Goal: Task Accomplishment & Management: Manage account settings

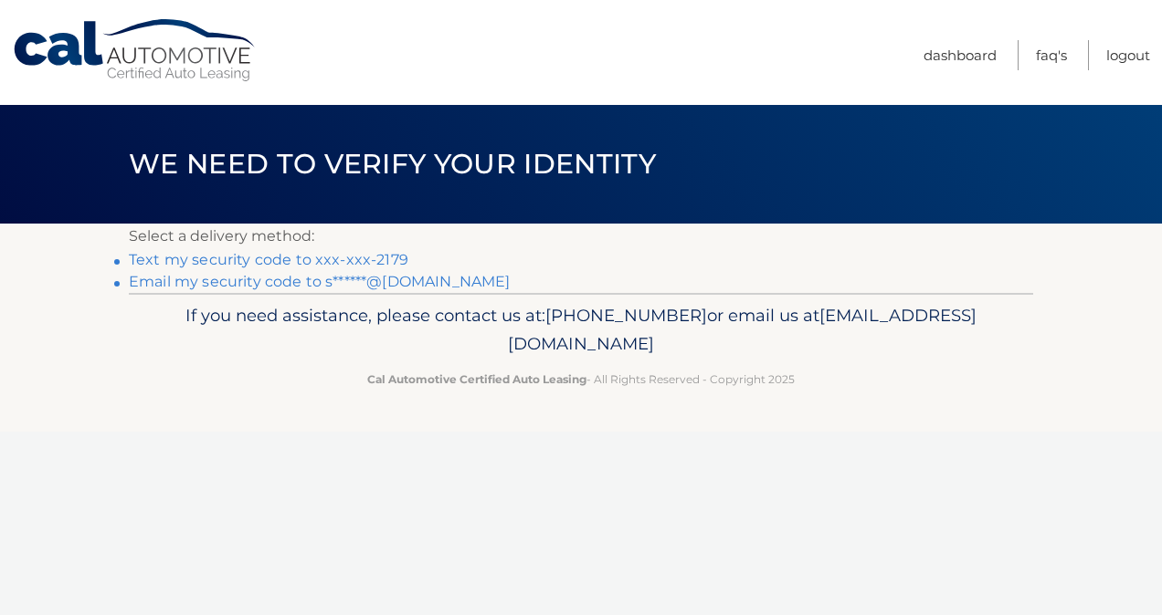
click at [352, 263] on link "Text my security code to xxx-xxx-2179" at bounding box center [268, 259] width 279 height 17
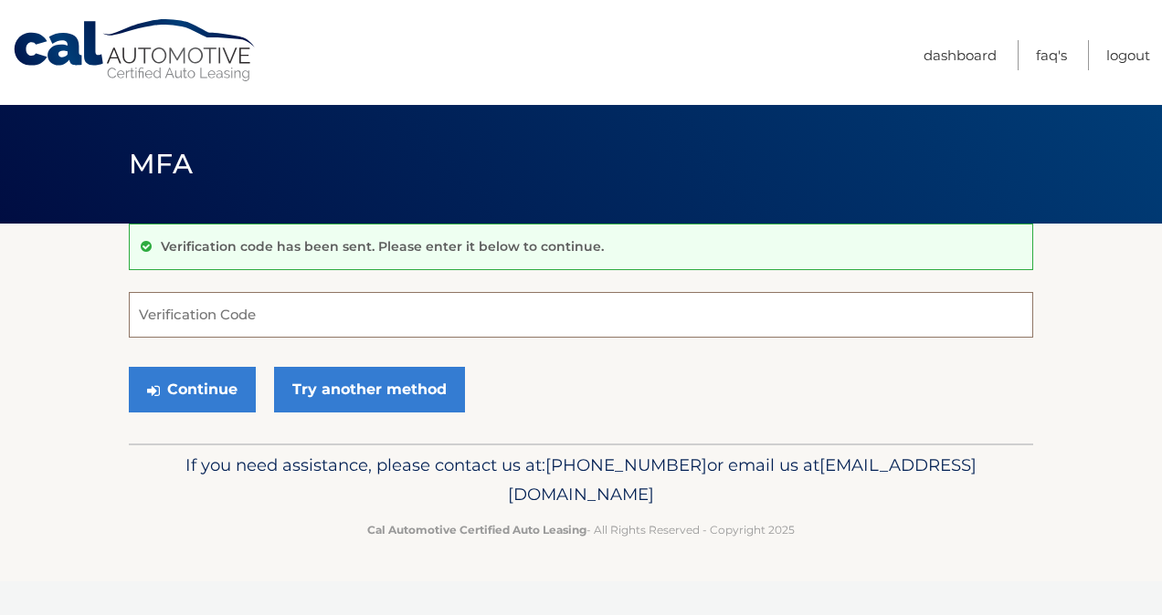
click at [212, 321] on input "Verification Code" at bounding box center [581, 315] width 904 height 46
type input "744617"
click at [181, 391] on button "Continue" at bounding box center [192, 390] width 127 height 46
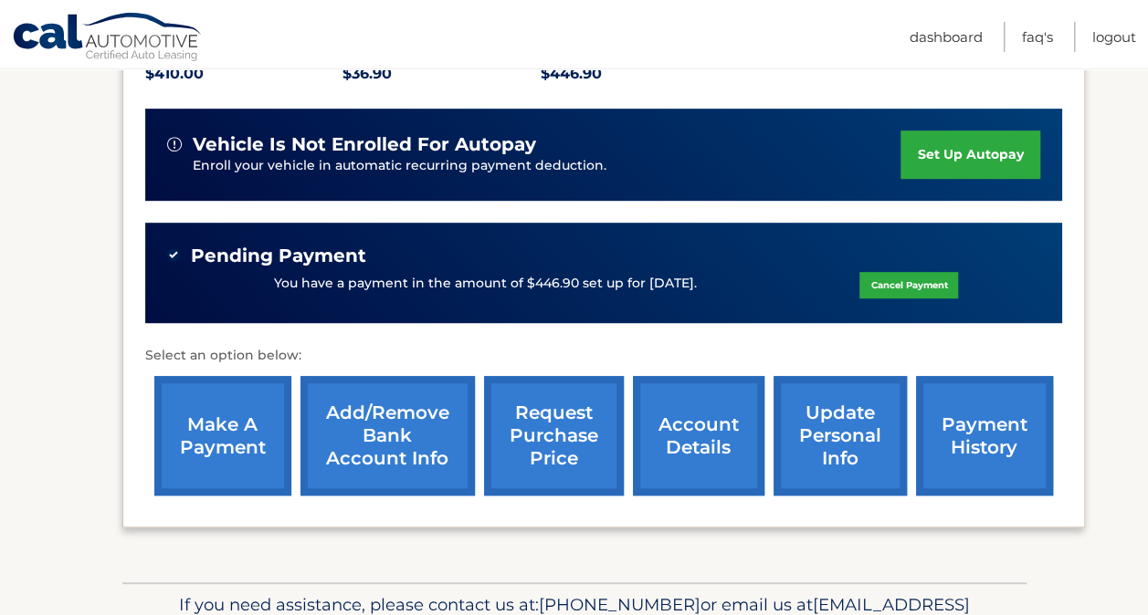
scroll to position [457, 0]
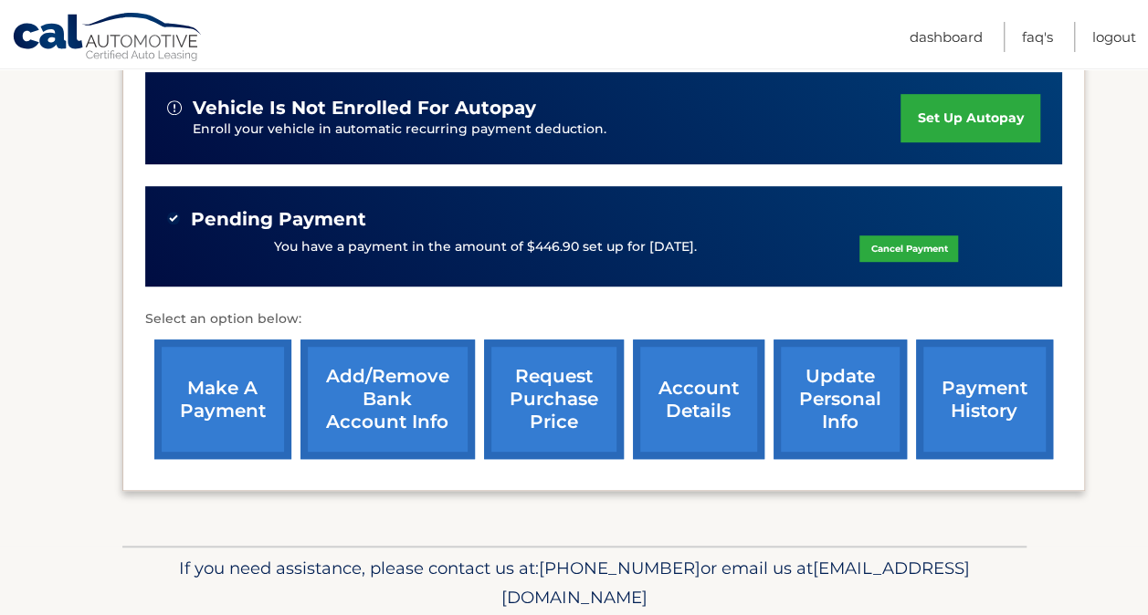
click at [678, 385] on link "account details" at bounding box center [698, 400] width 131 height 120
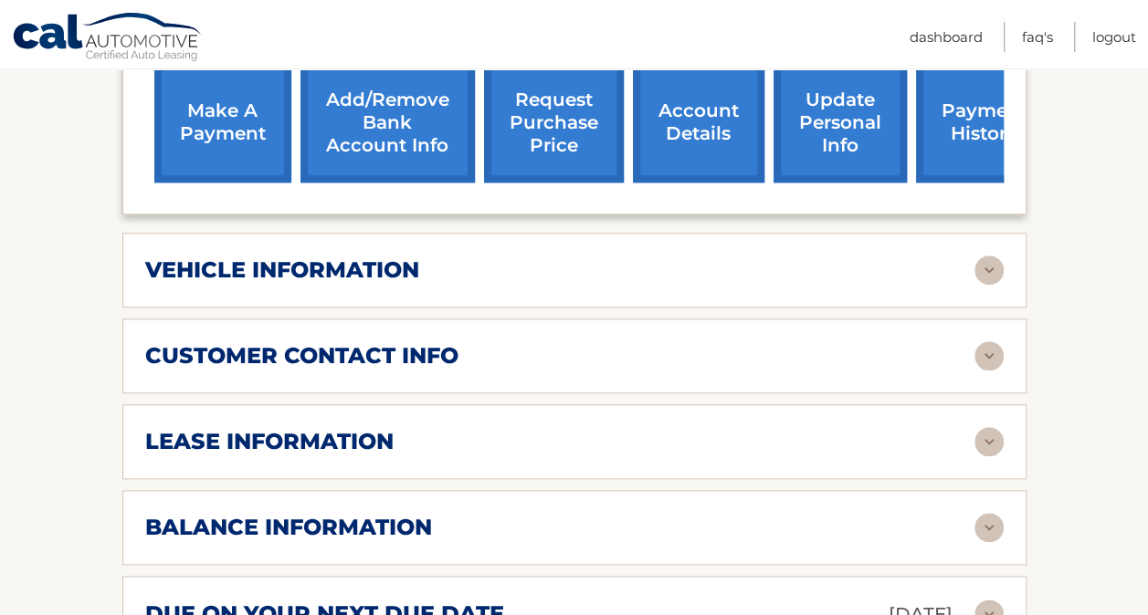
scroll to position [822, 0]
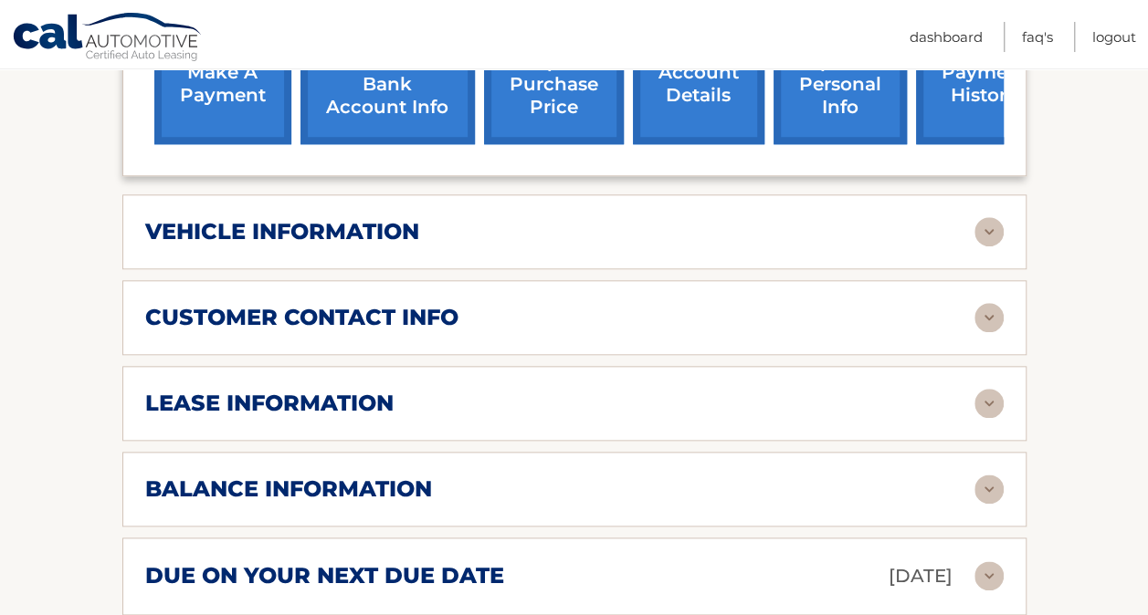
click at [994, 389] on img at bounding box center [988, 403] width 29 height 29
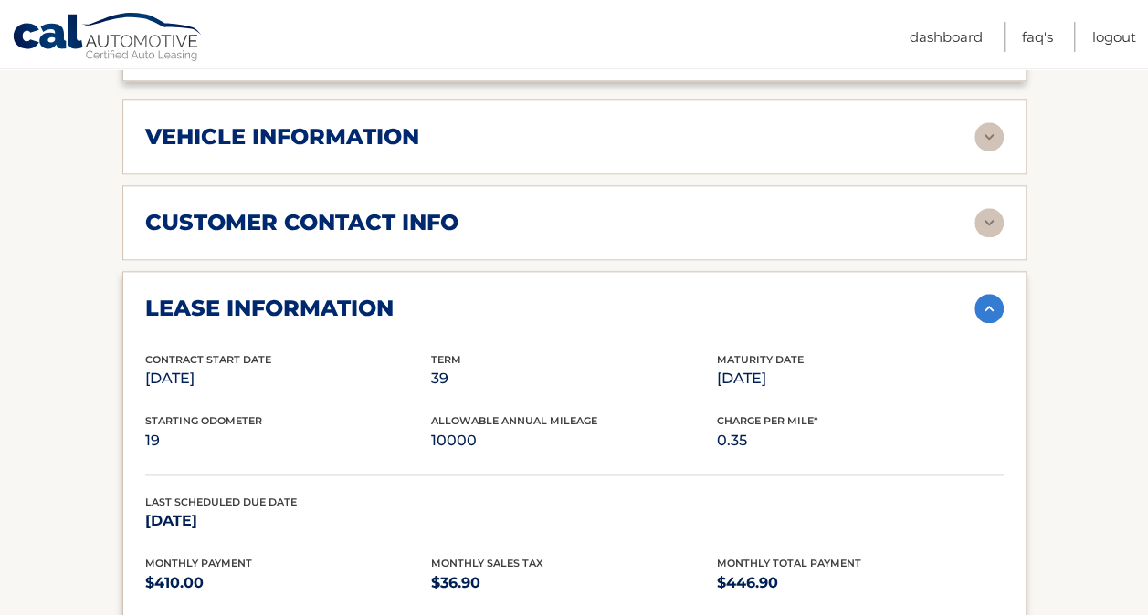
scroll to position [913, 0]
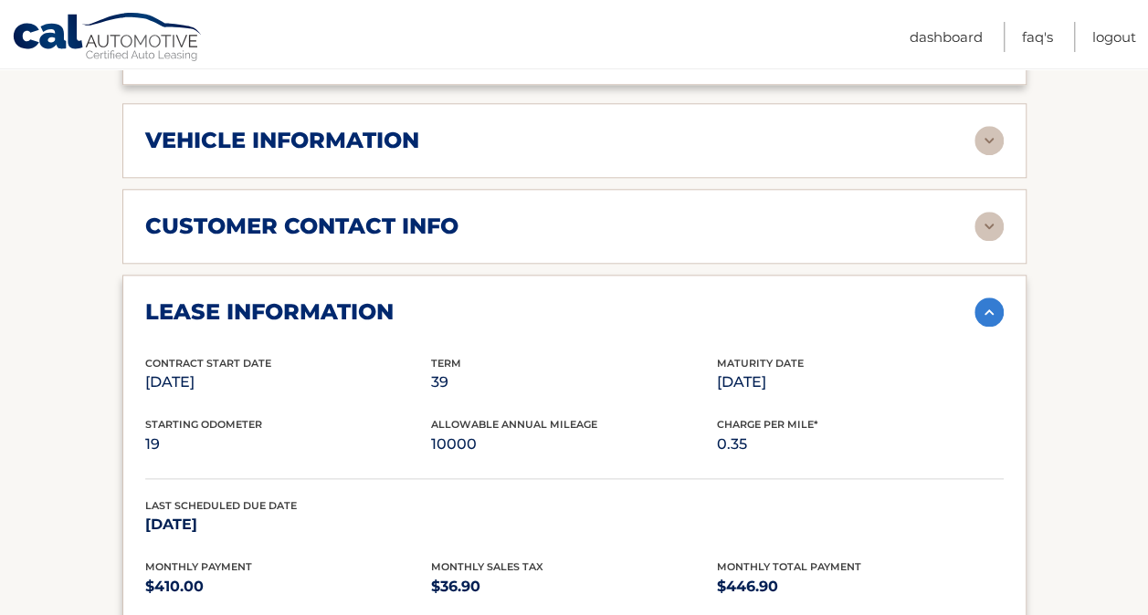
click at [982, 298] on img at bounding box center [988, 312] width 29 height 29
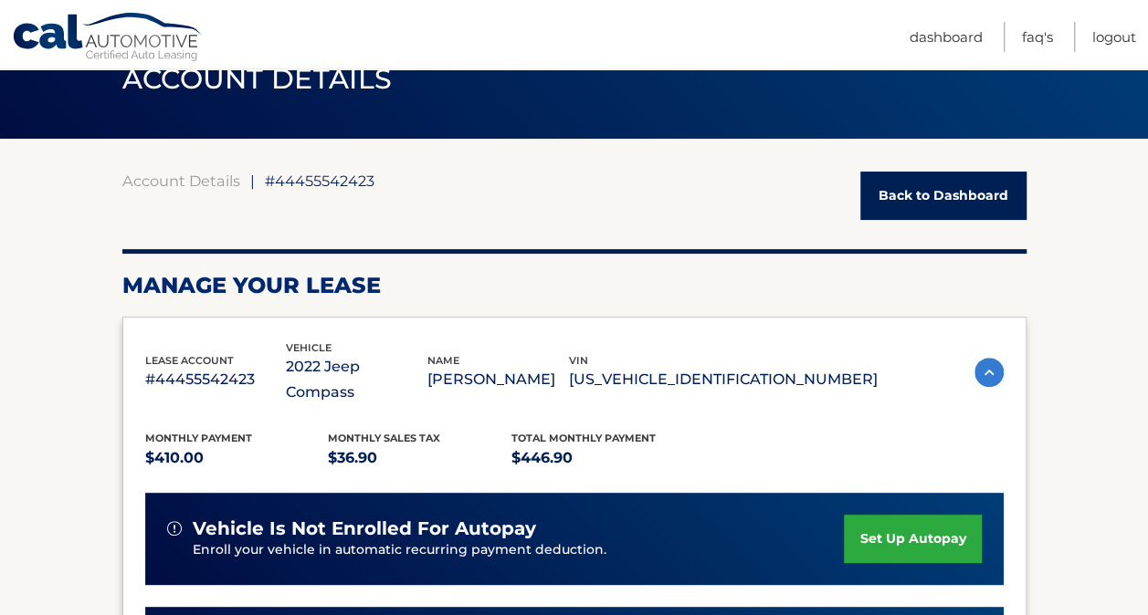
scroll to position [0, 0]
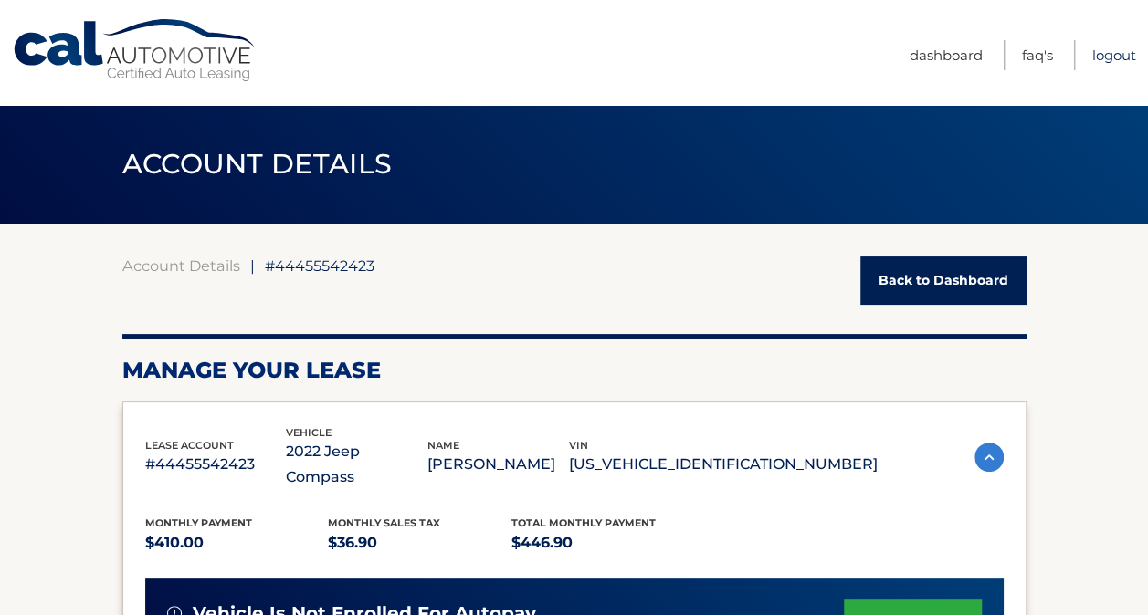
click at [1120, 49] on link "Logout" at bounding box center [1114, 55] width 44 height 30
